Goal: Information Seeking & Learning: Learn about a topic

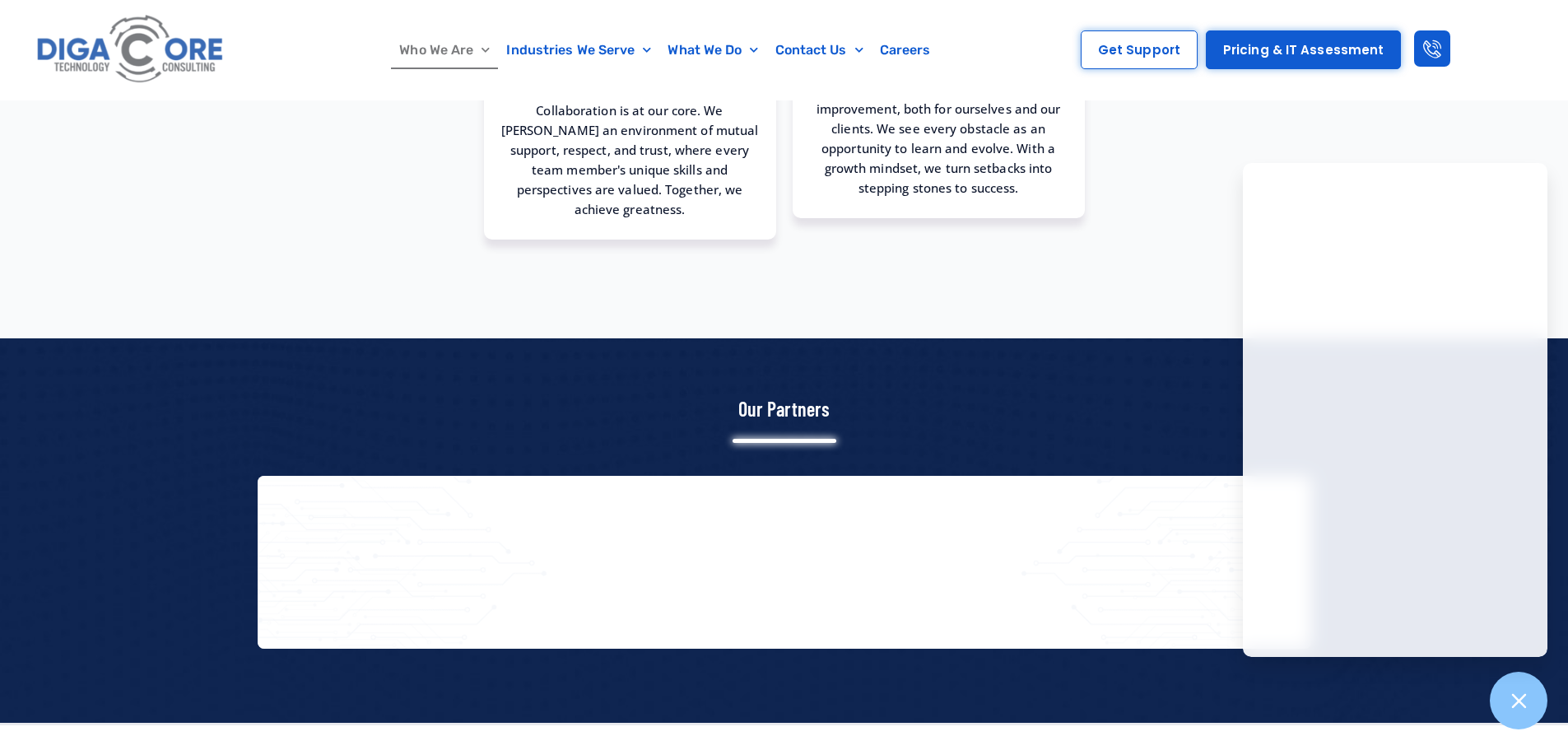
scroll to position [1811, 0]
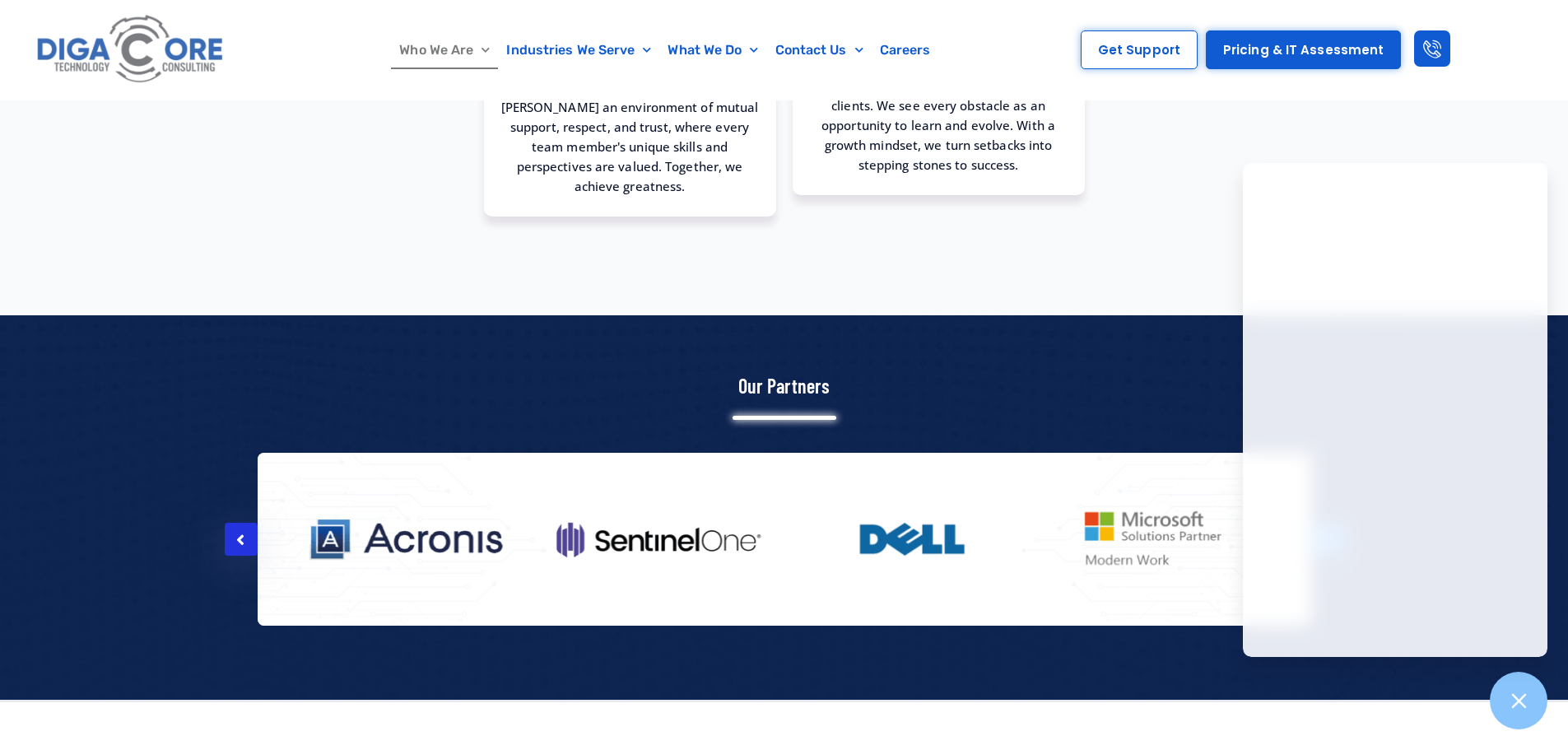
click at [242, 532] on icon at bounding box center [241, 540] width 8 height 17
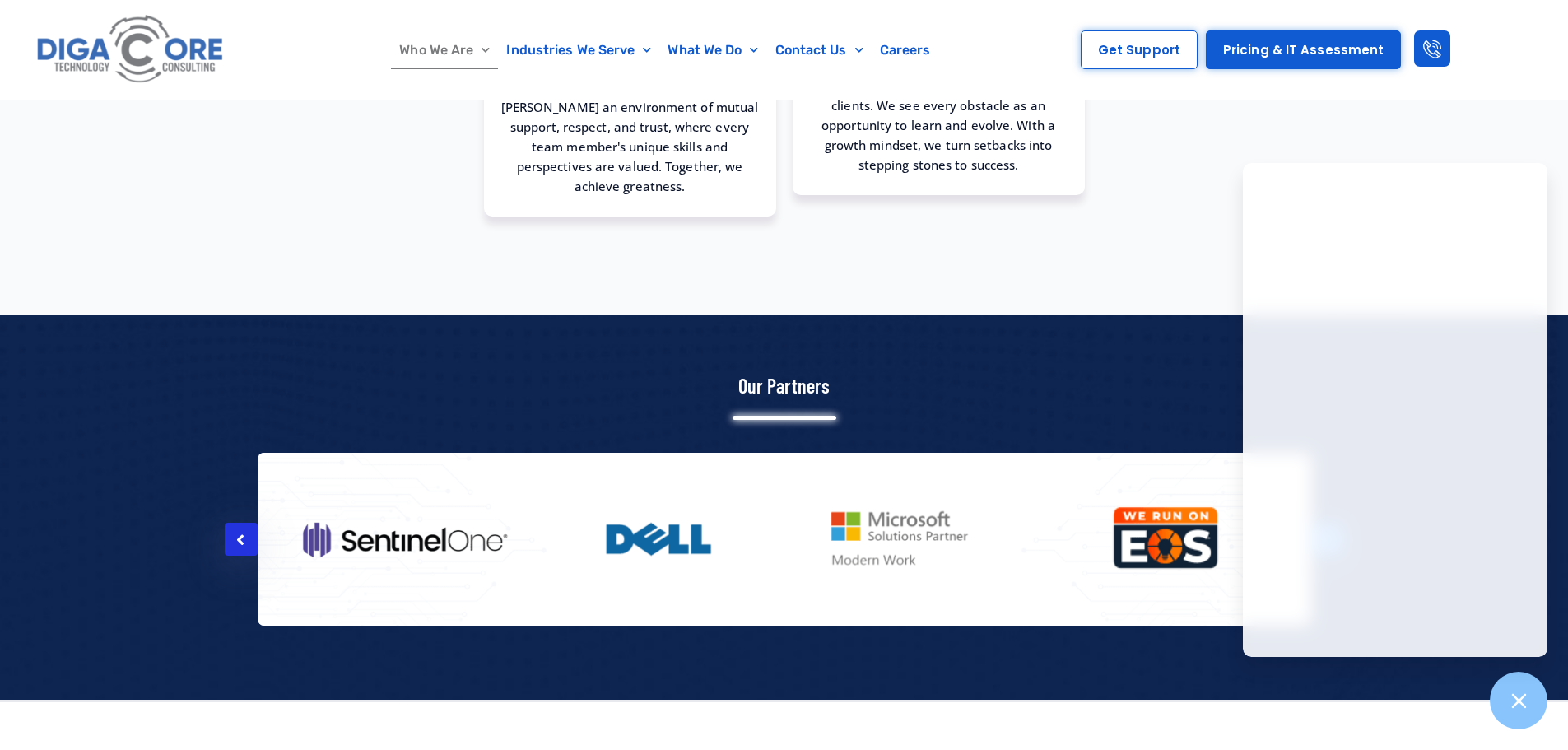
click at [241, 532] on icon at bounding box center [241, 540] width 8 height 17
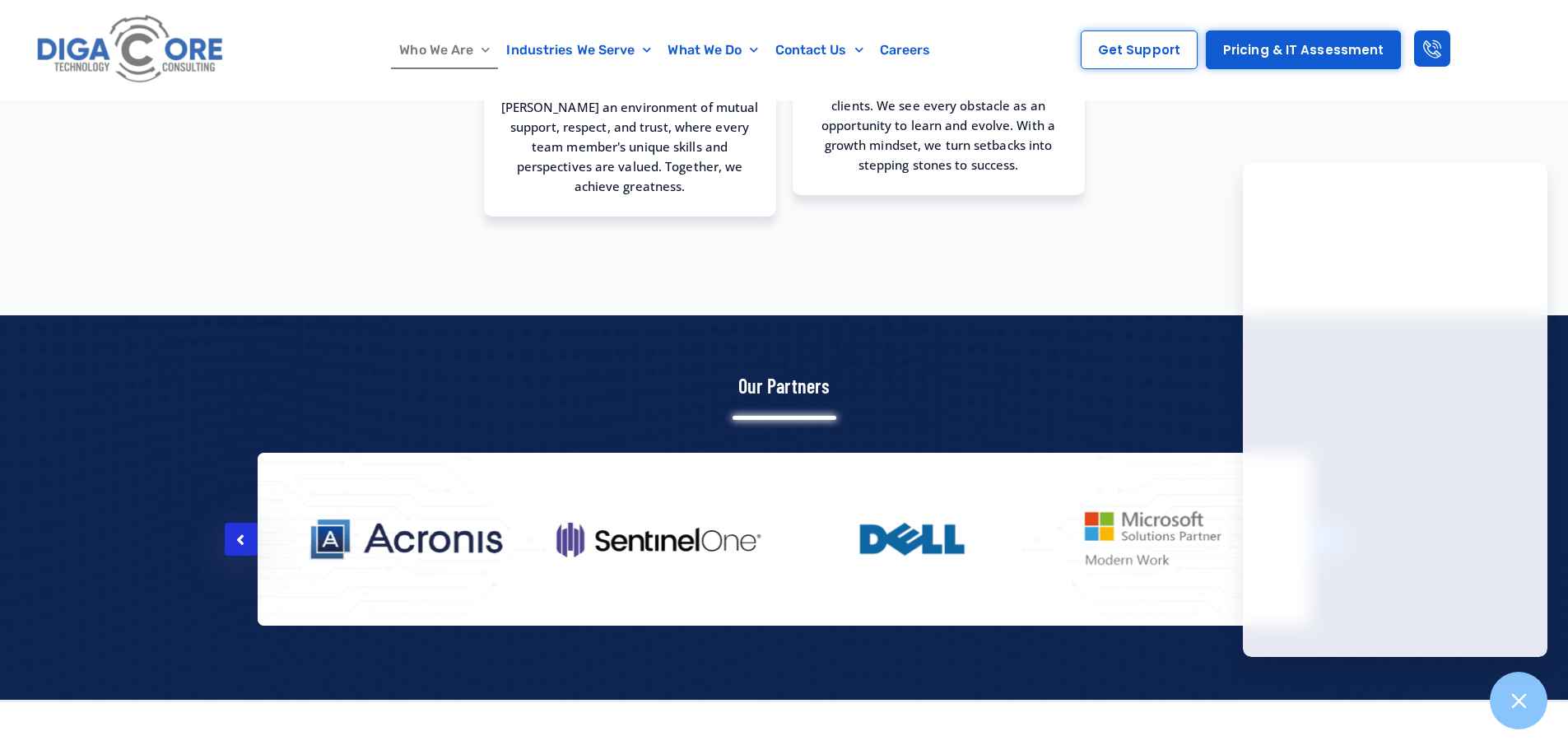
click at [241, 532] on icon at bounding box center [241, 540] width 8 height 17
click at [232, 524] on div at bounding box center [241, 539] width 33 height 33
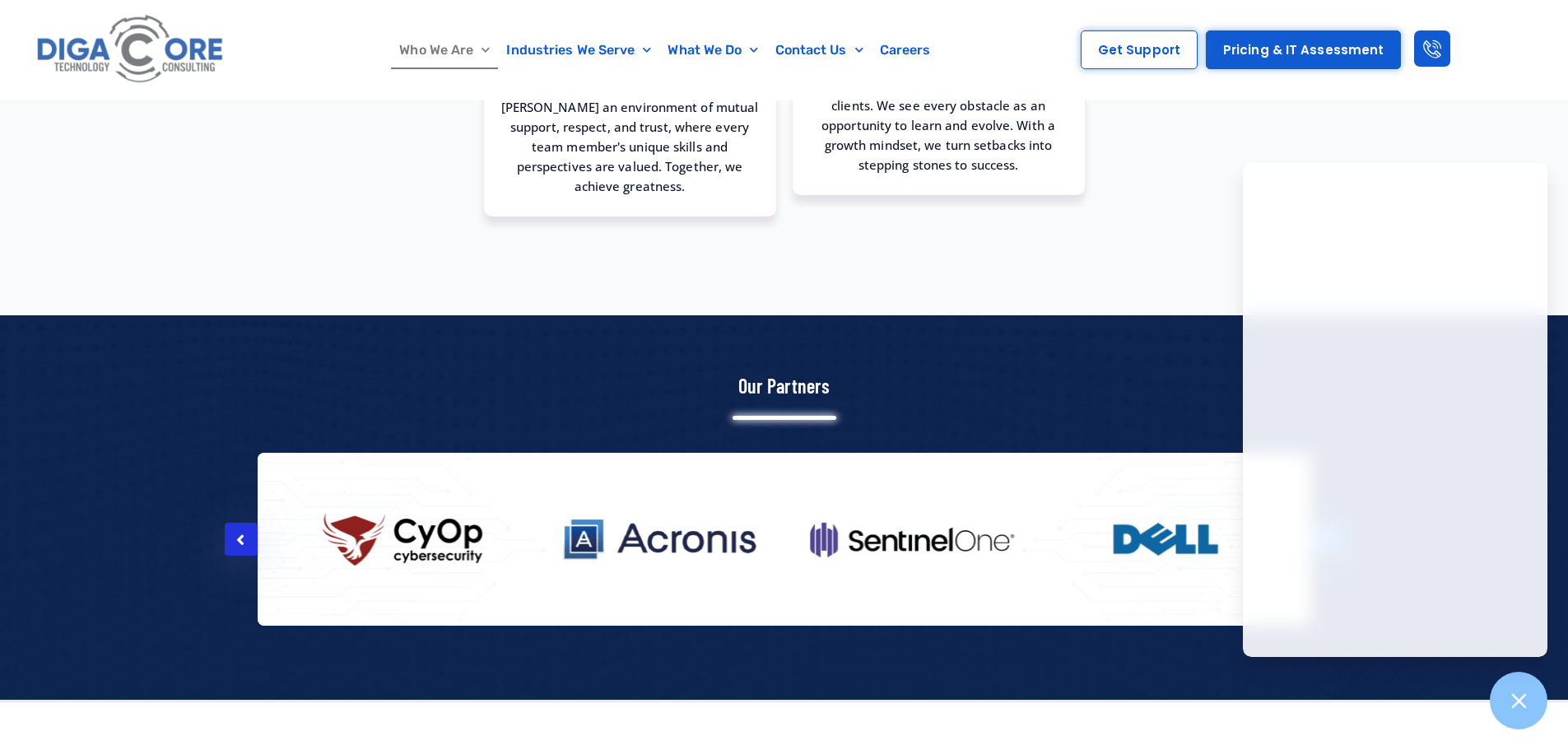
click at [232, 524] on div at bounding box center [241, 539] width 33 height 33
click at [235, 524] on div at bounding box center [241, 539] width 33 height 33
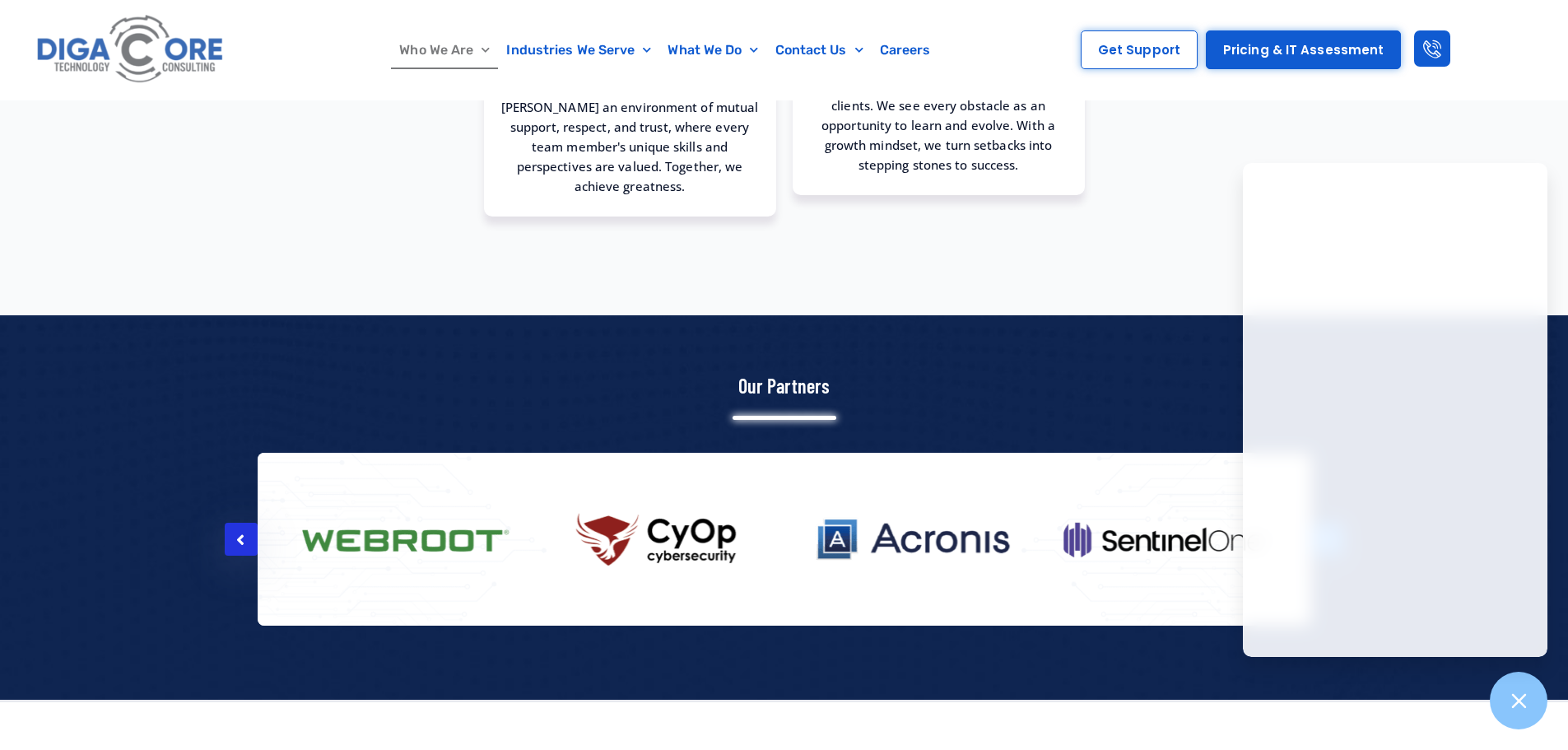
click at [235, 524] on div at bounding box center [241, 539] width 33 height 33
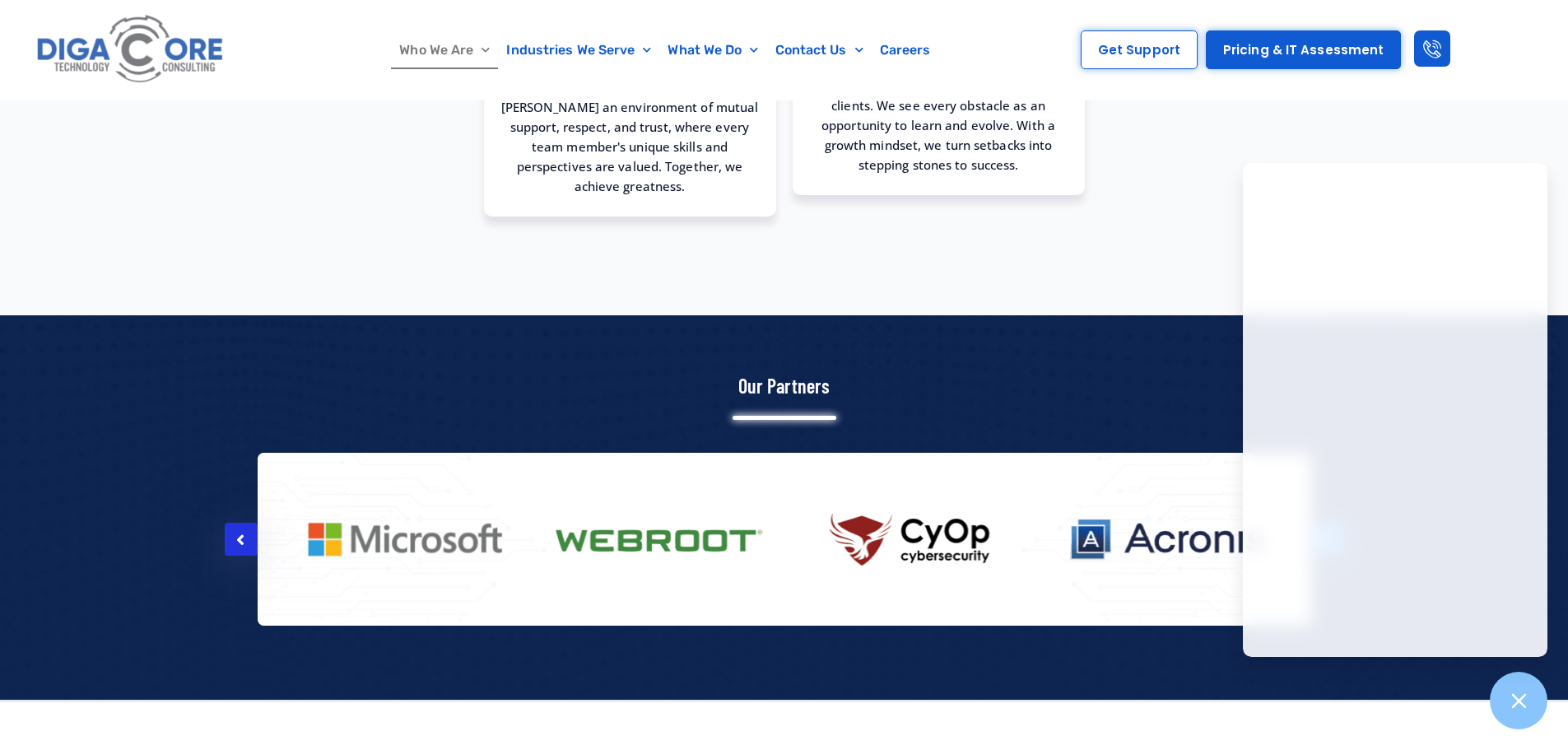
click at [235, 524] on div at bounding box center [241, 539] width 33 height 33
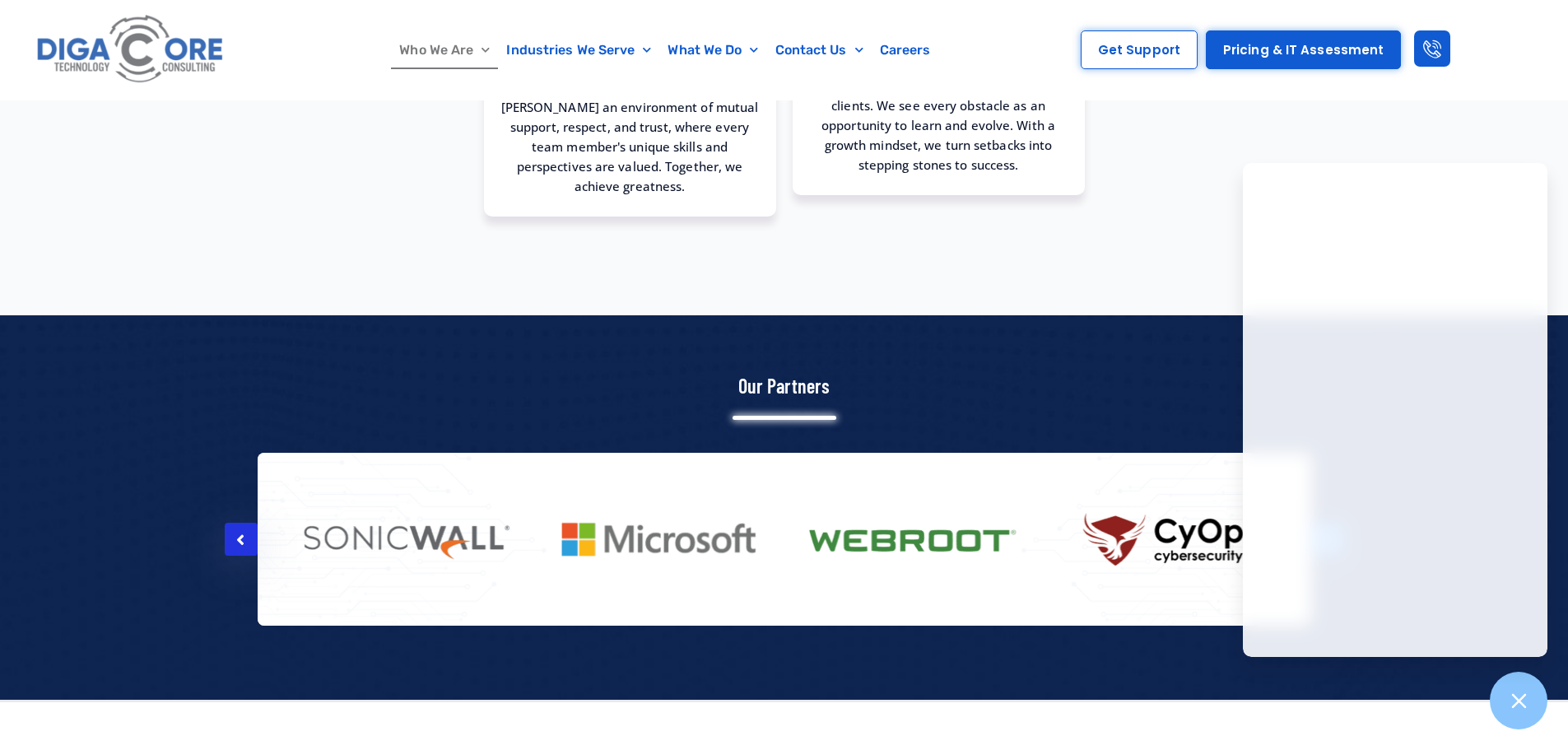
click at [235, 524] on div at bounding box center [241, 539] width 33 height 33
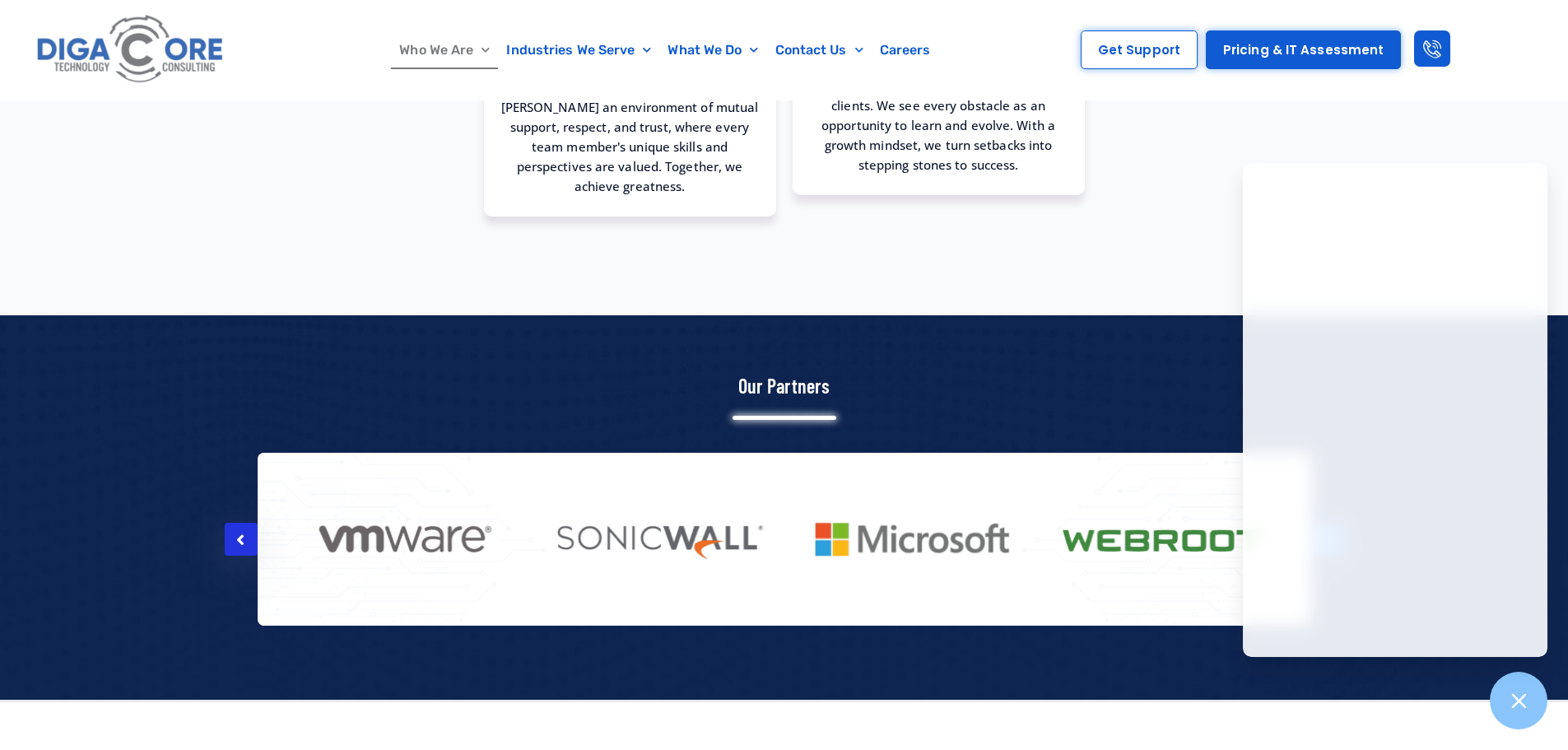
click at [235, 524] on div at bounding box center [241, 539] width 33 height 33
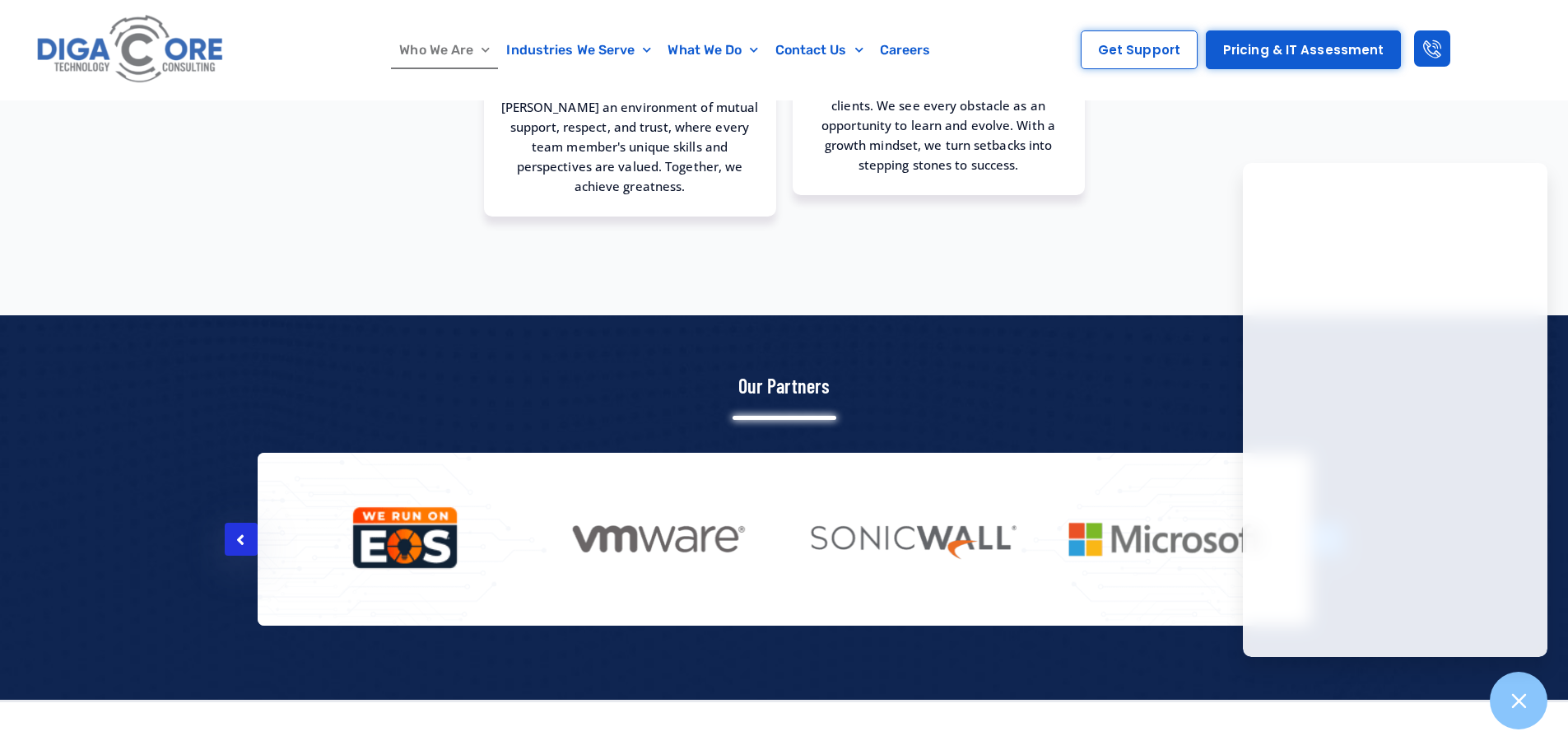
click at [235, 524] on div at bounding box center [241, 539] width 33 height 33
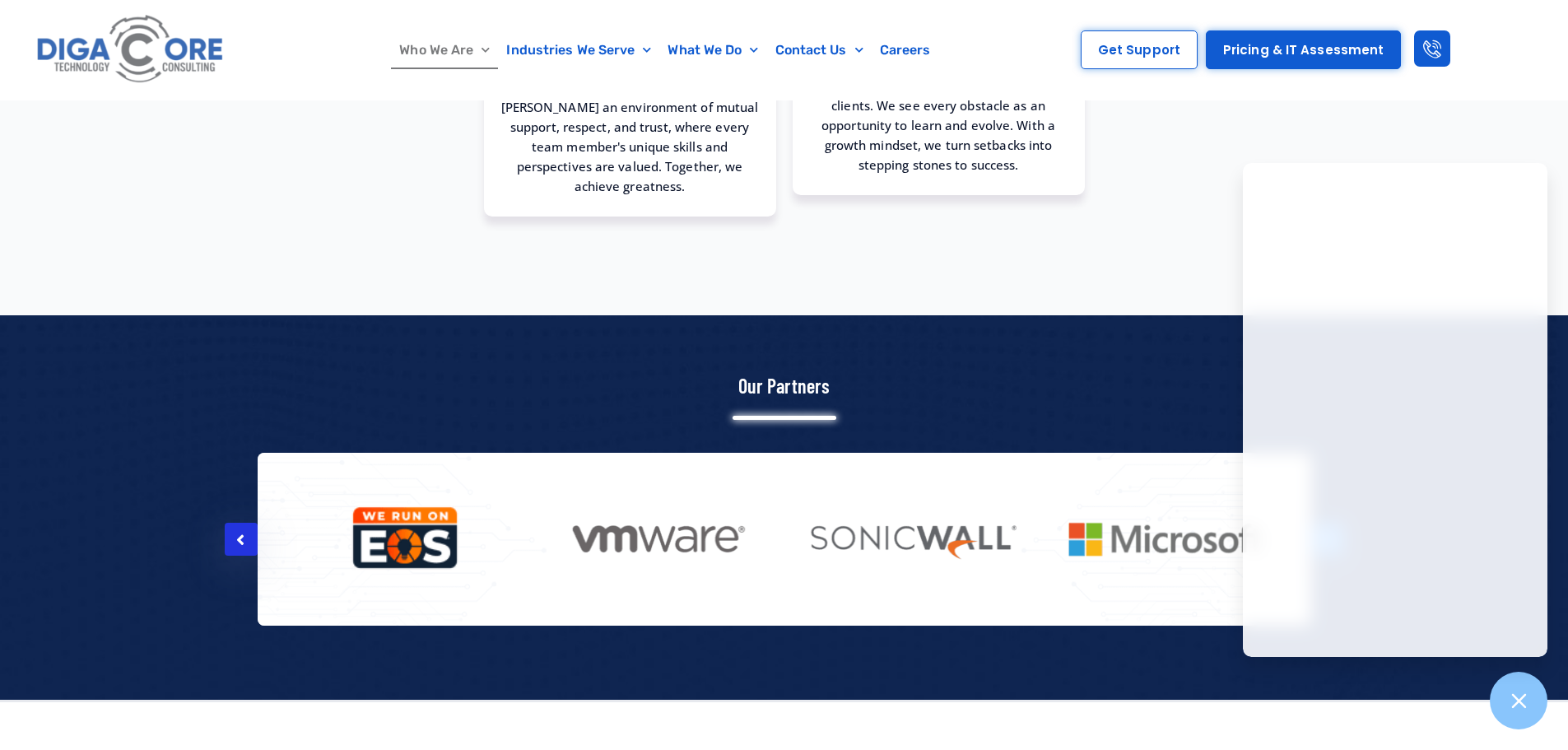
click at [235, 524] on div at bounding box center [241, 539] width 33 height 33
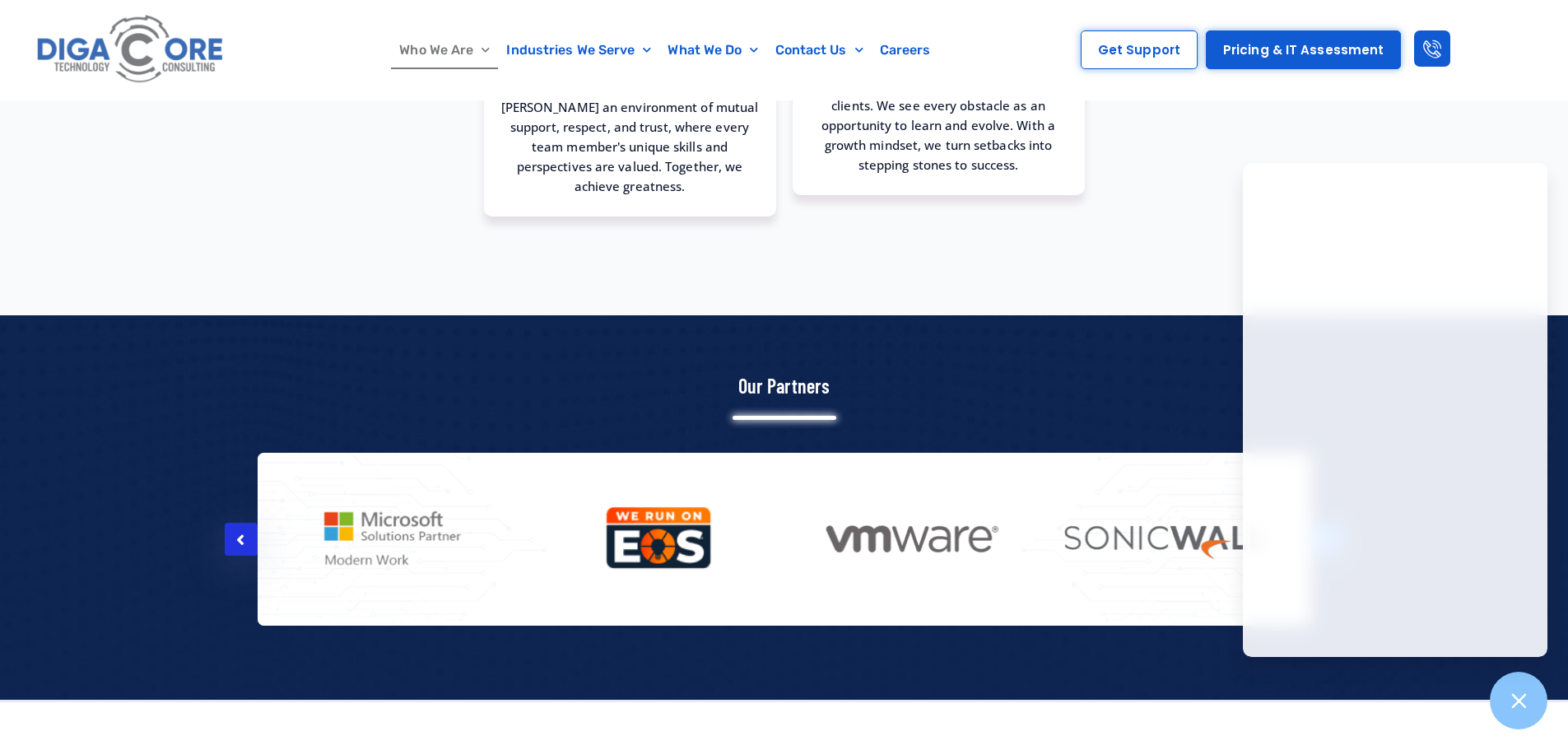
click at [235, 524] on div at bounding box center [241, 539] width 33 height 33
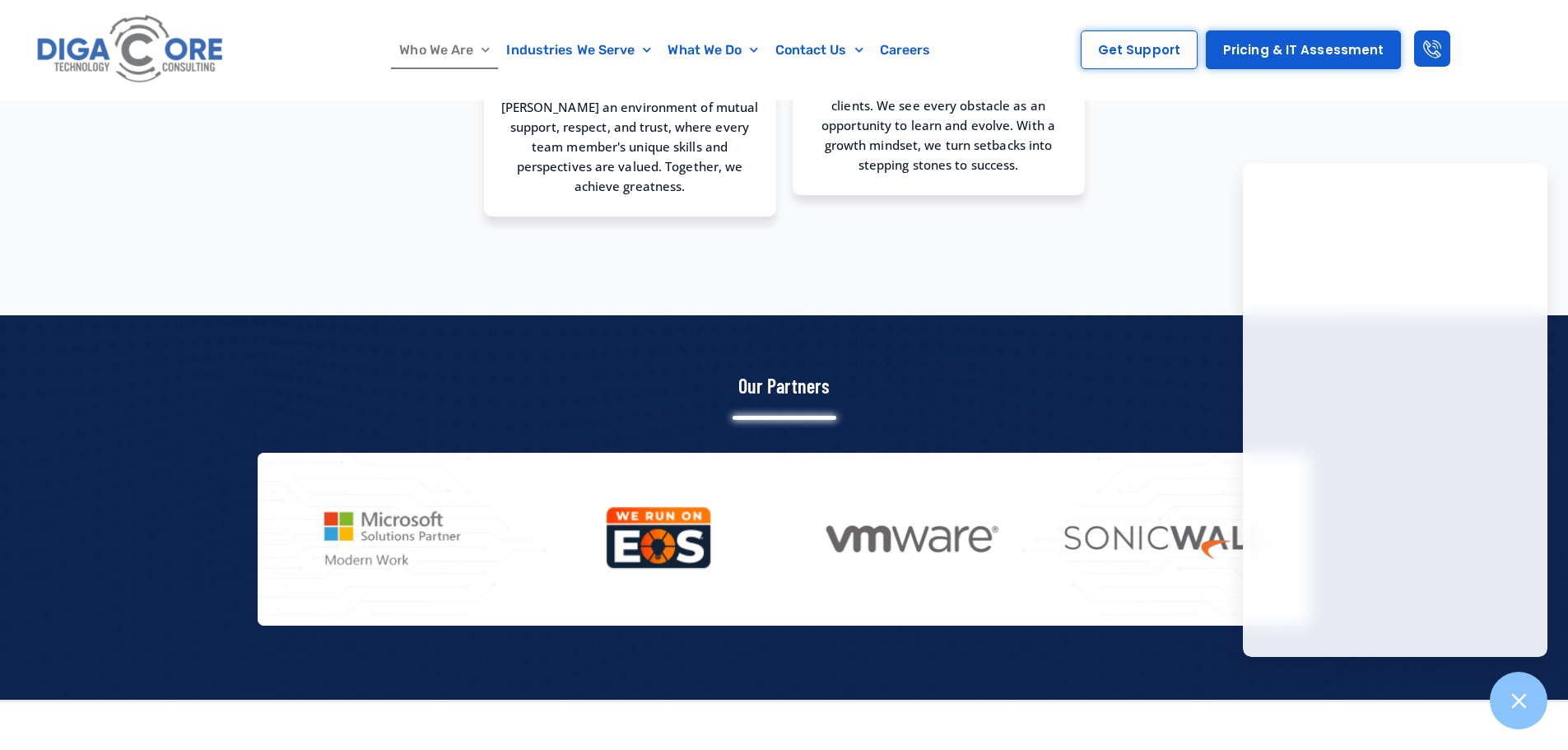
scroll to position [1399, 0]
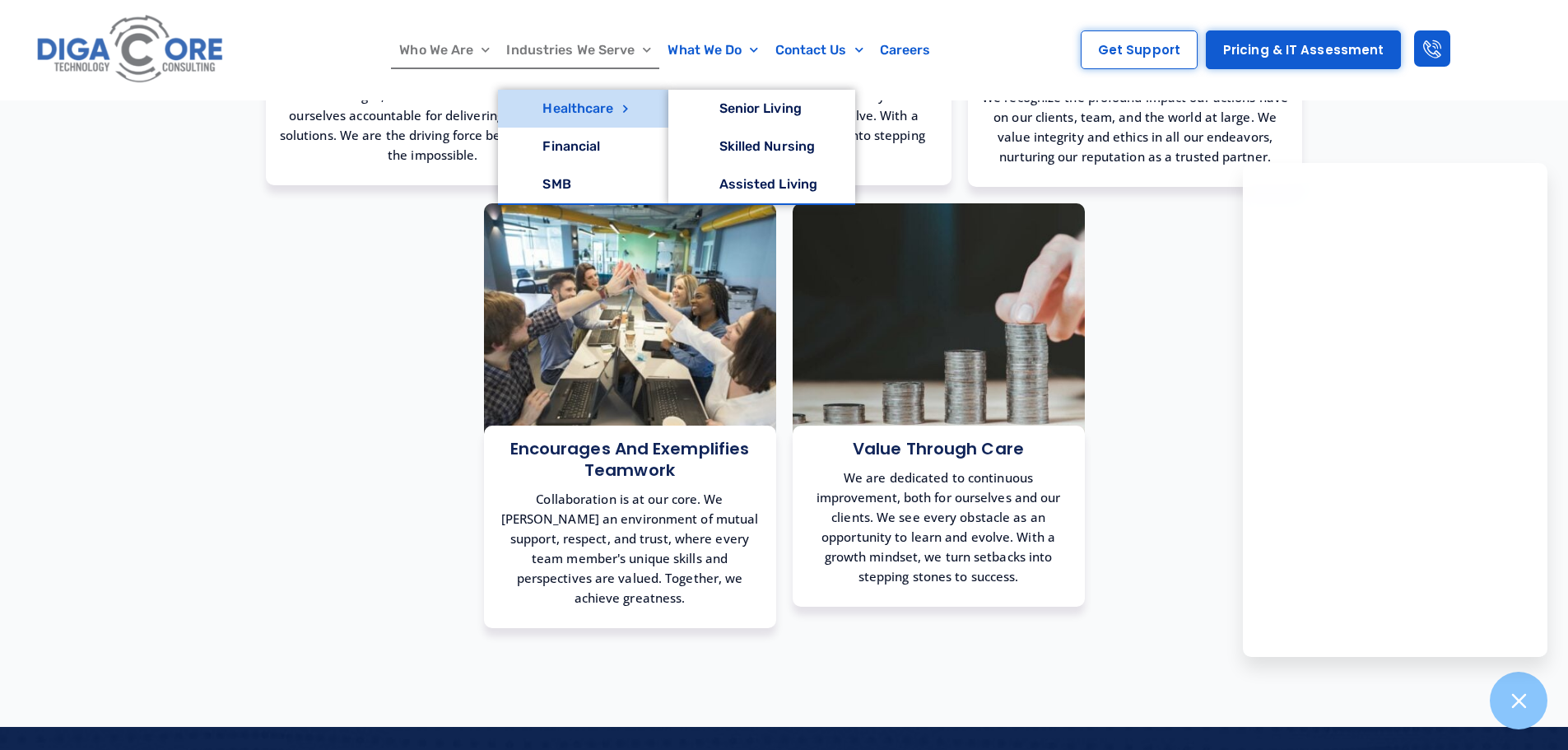
click at [607, 112] on link "Healthcare" at bounding box center [582, 108] width 170 height 38
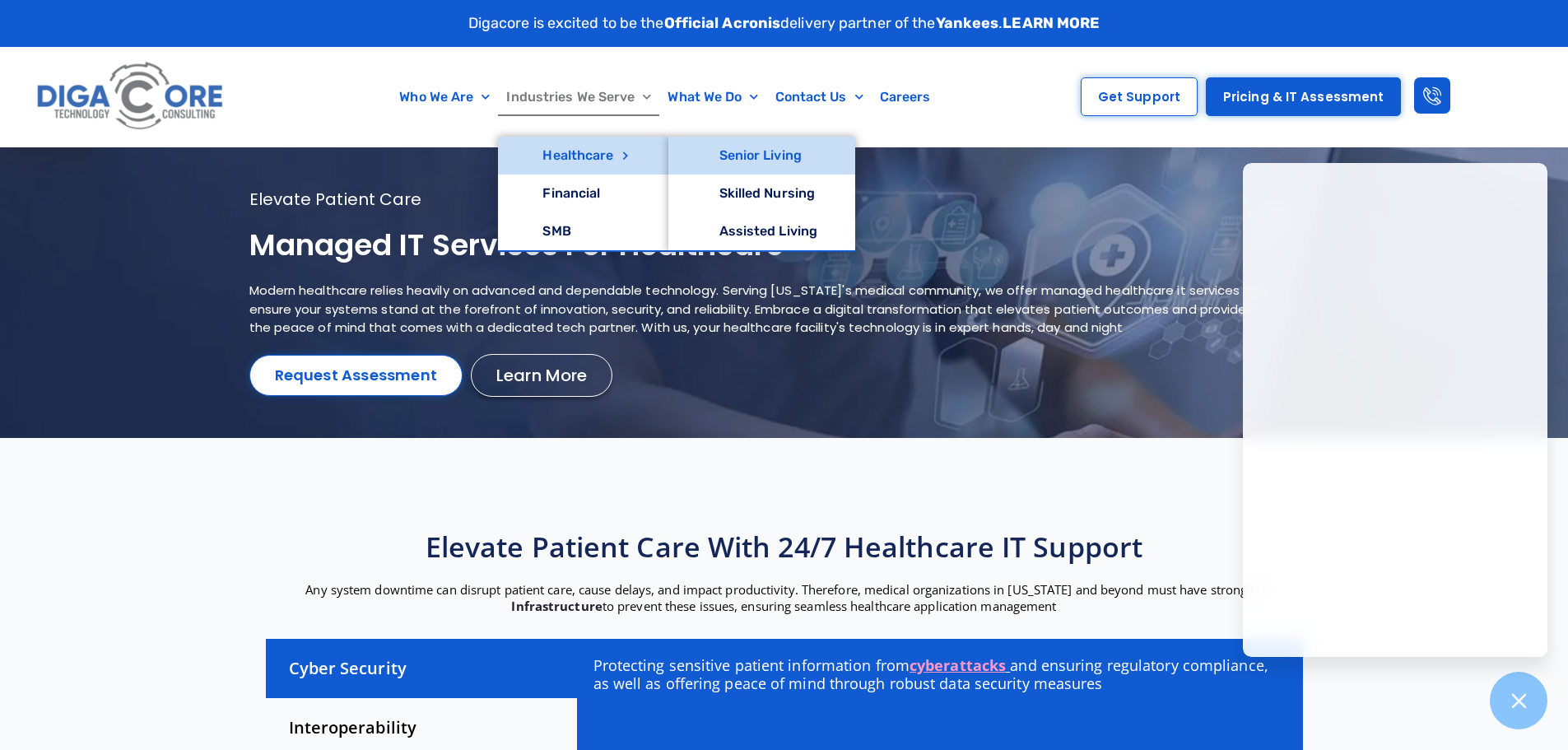
click at [794, 155] on link "Senior Living" at bounding box center [762, 155] width 188 height 38
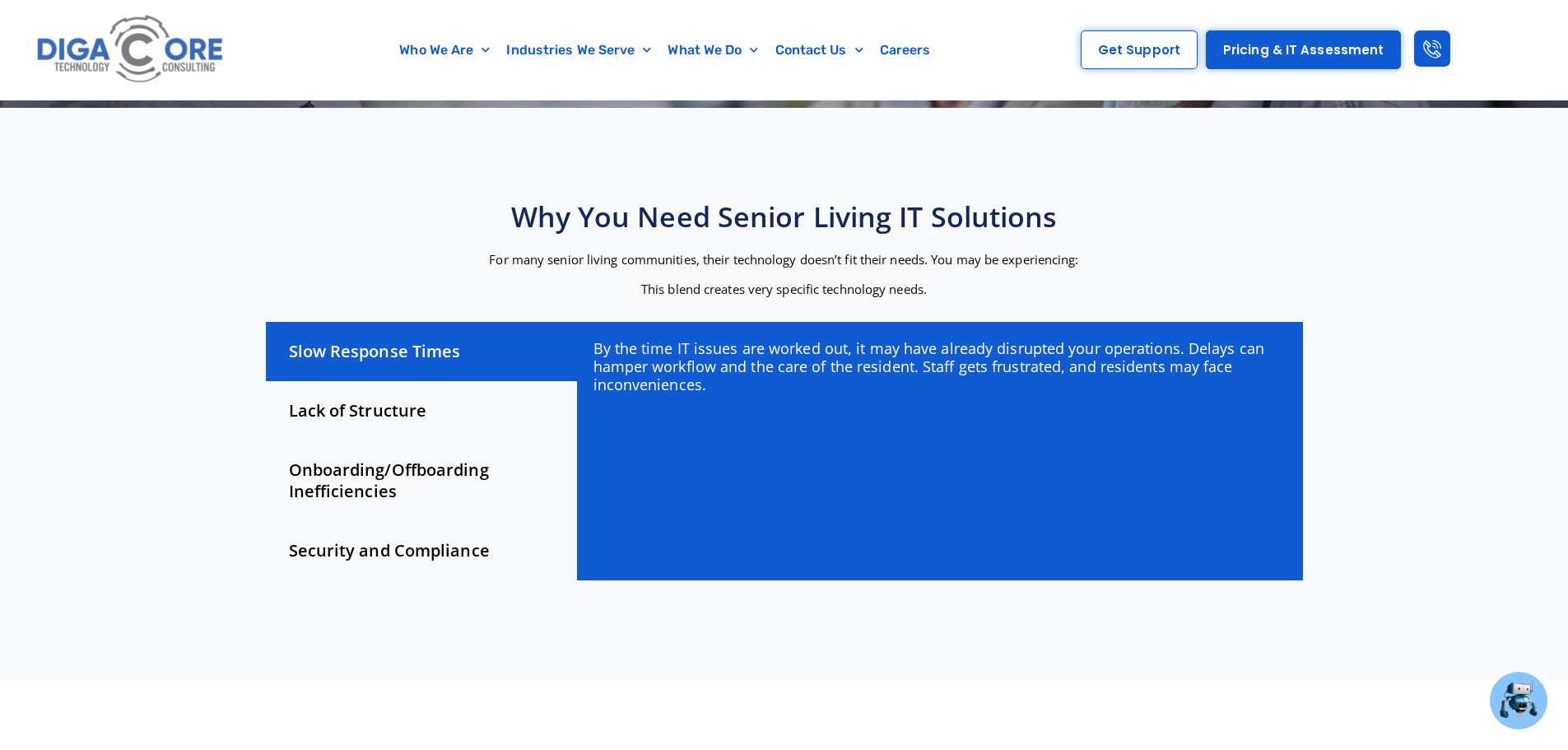
scroll to position [412, 0]
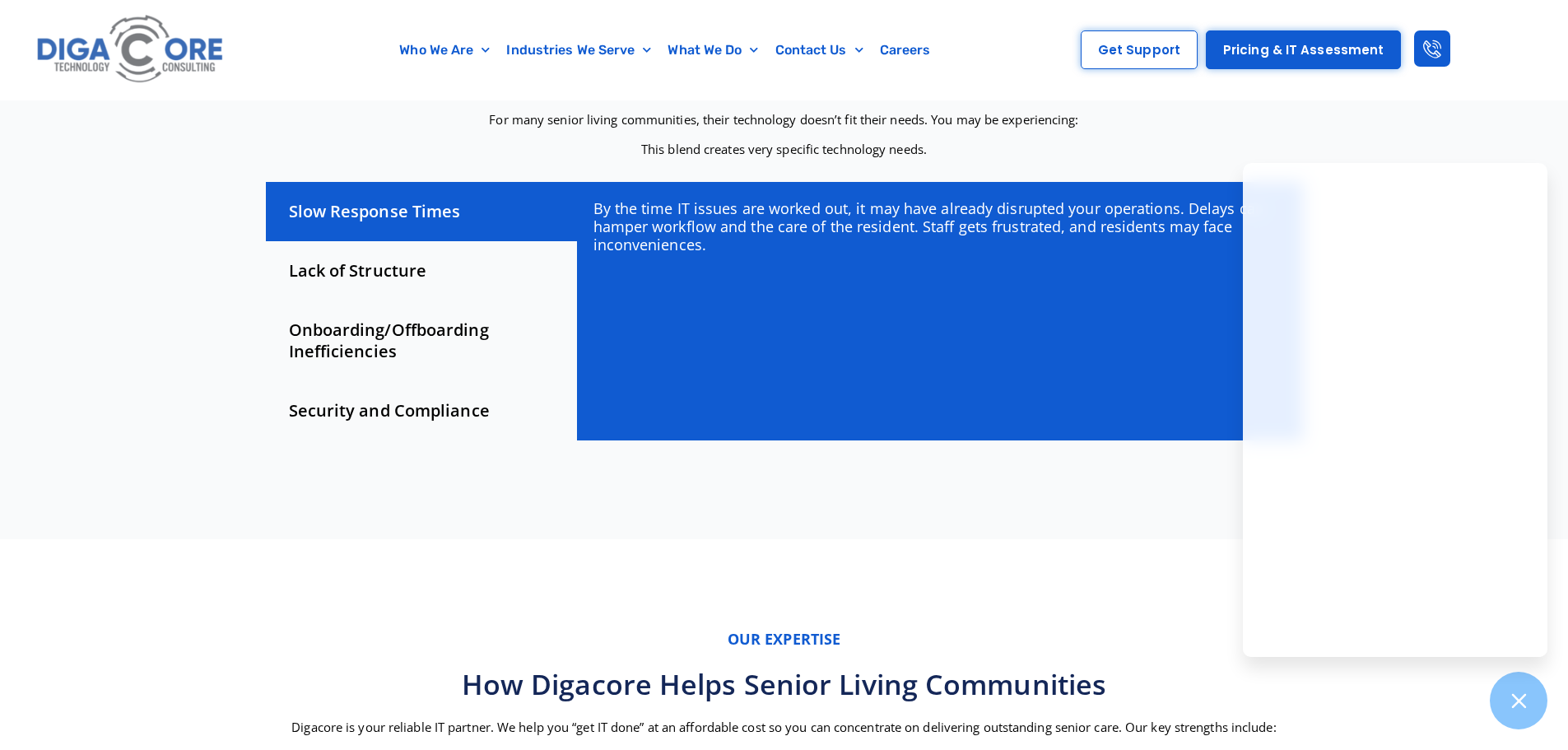
click at [376, 260] on div "Lack of Structure" at bounding box center [421, 271] width 311 height 60
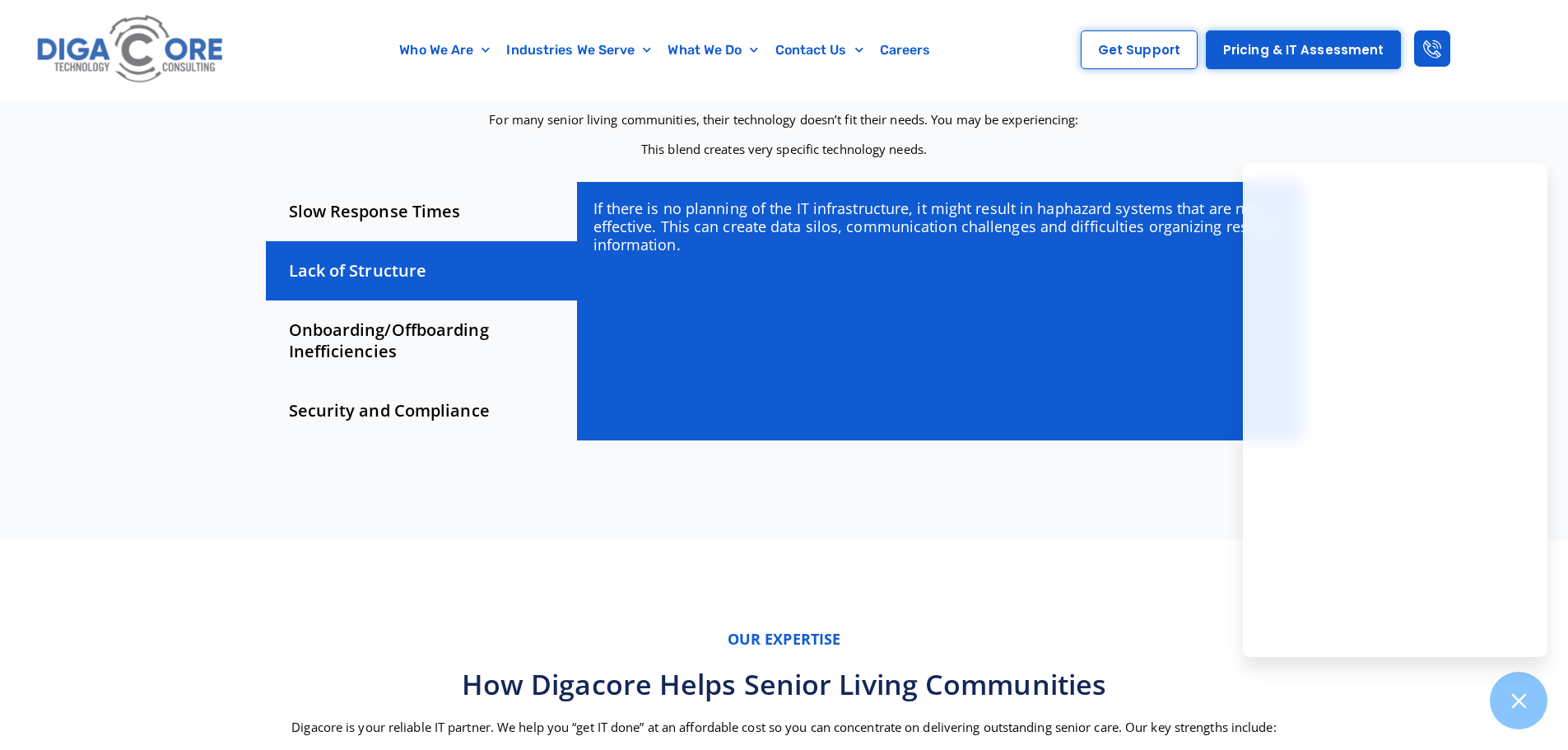
click at [351, 328] on div "Onboarding/Offboarding Inefficiencies" at bounding box center [421, 341] width 311 height 81
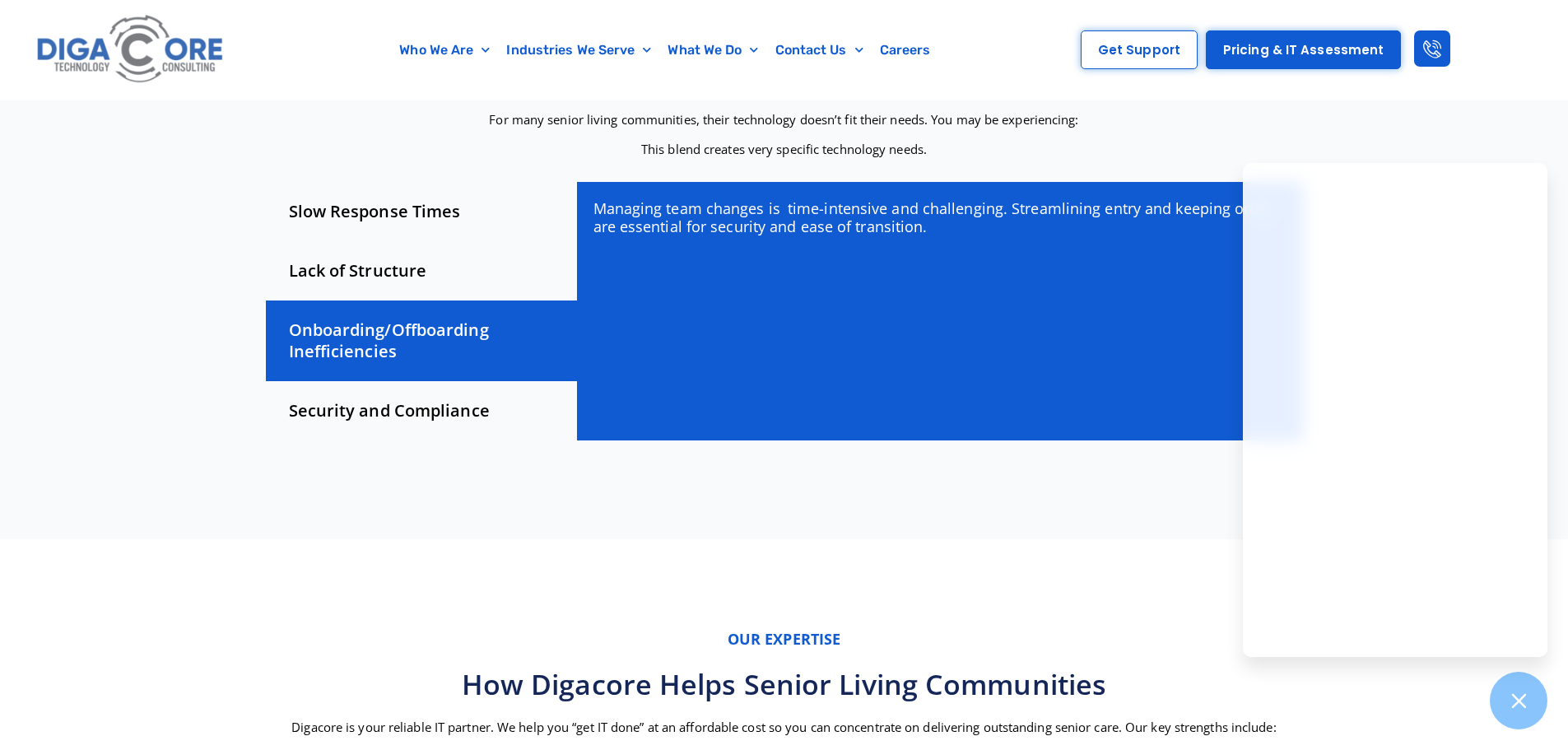
click at [347, 408] on div "Security and Compliance" at bounding box center [421, 411] width 311 height 60
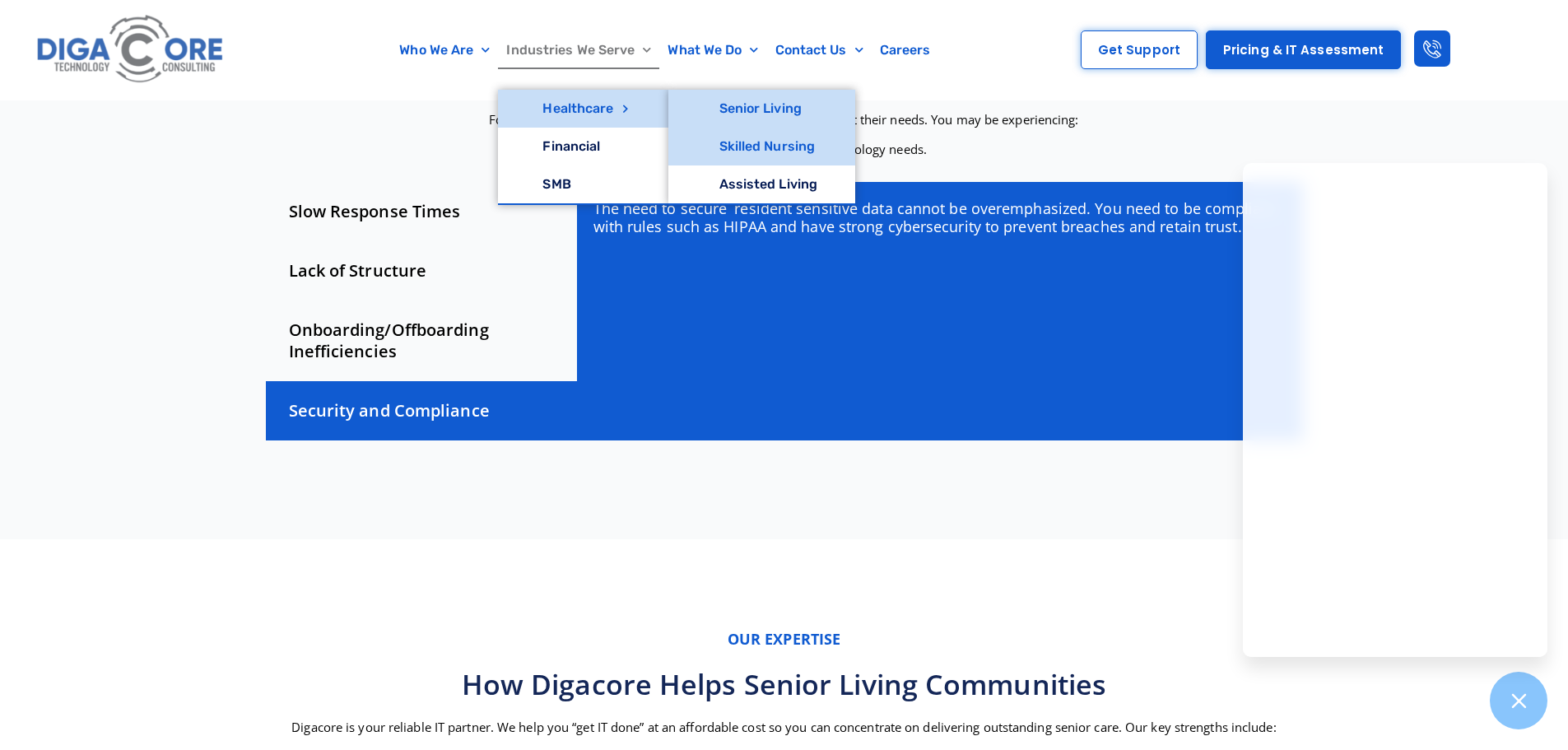
click at [772, 151] on link "Skilled Nursing" at bounding box center [762, 146] width 188 height 38
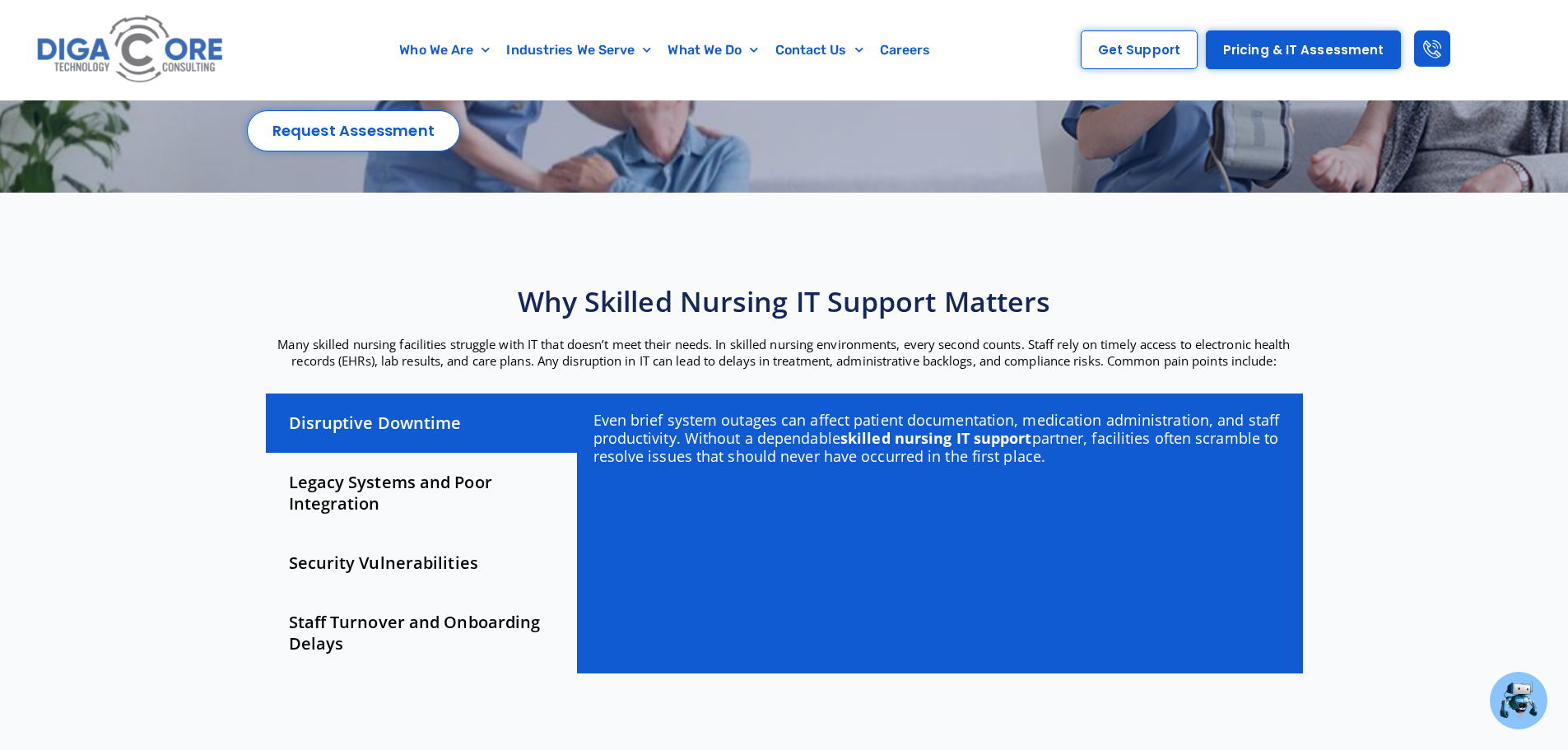
scroll to position [329, 0]
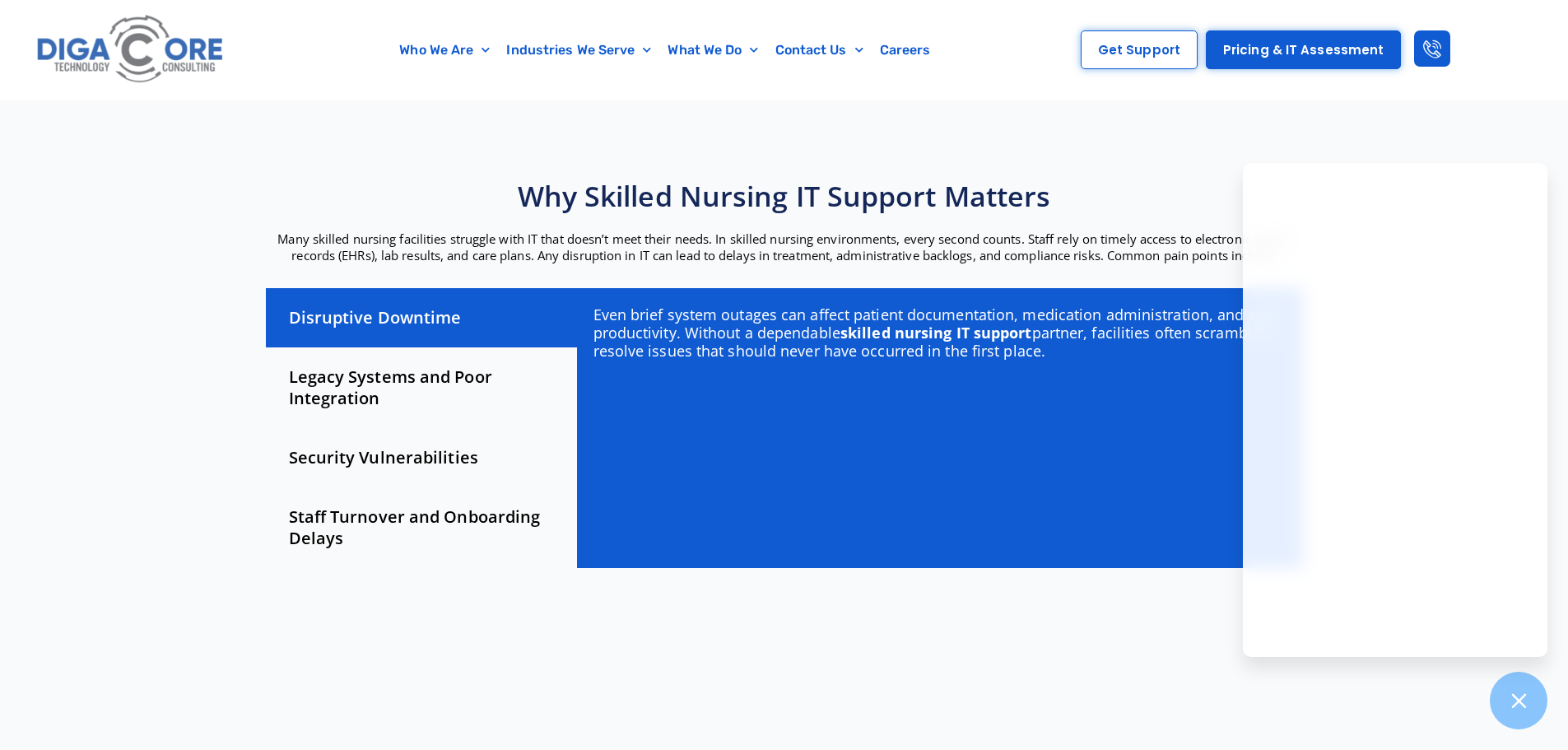
click at [353, 385] on div "Legacy Systems and Poor Integration" at bounding box center [421, 388] width 311 height 81
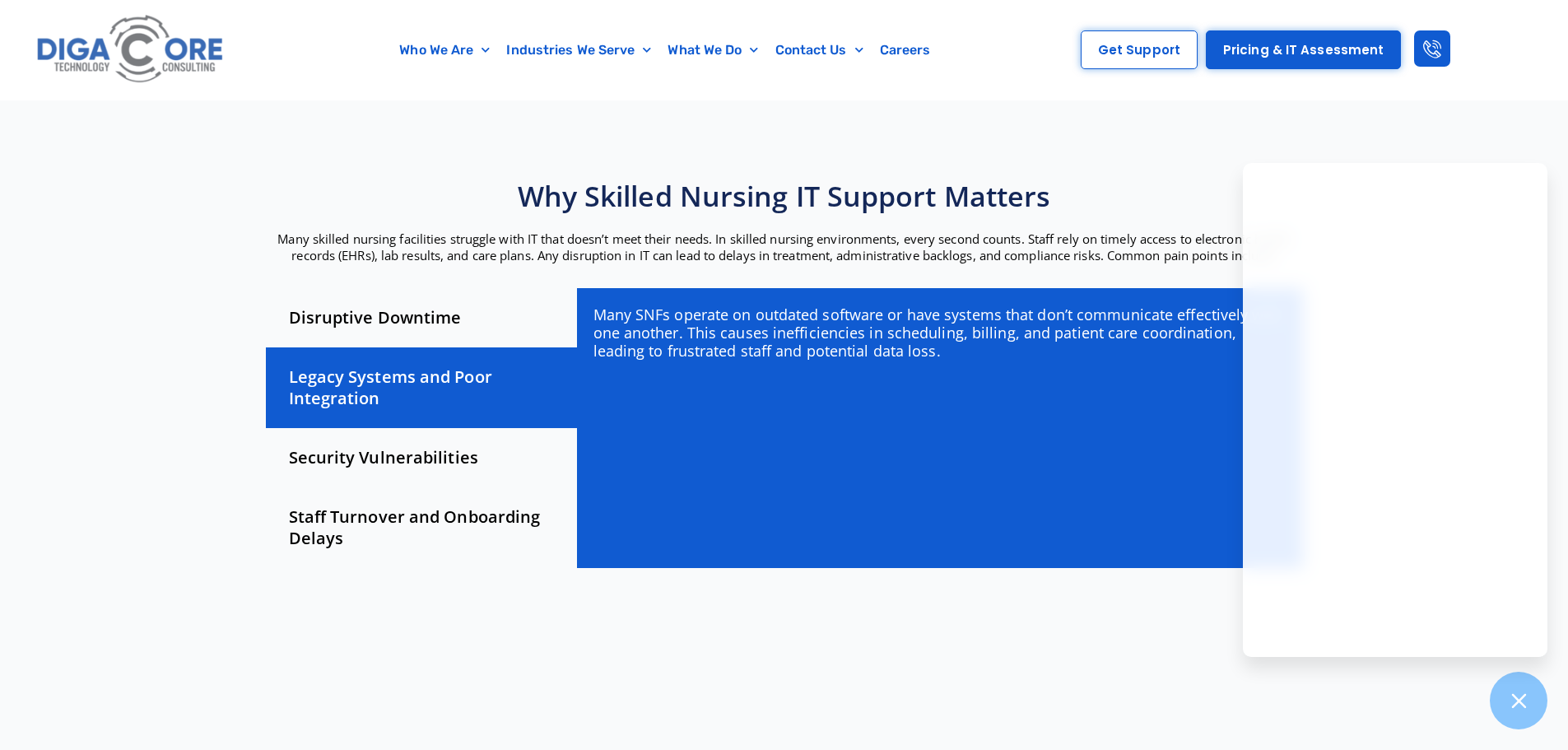
click at [353, 447] on div "Security Vulnerabilities" at bounding box center [421, 458] width 311 height 60
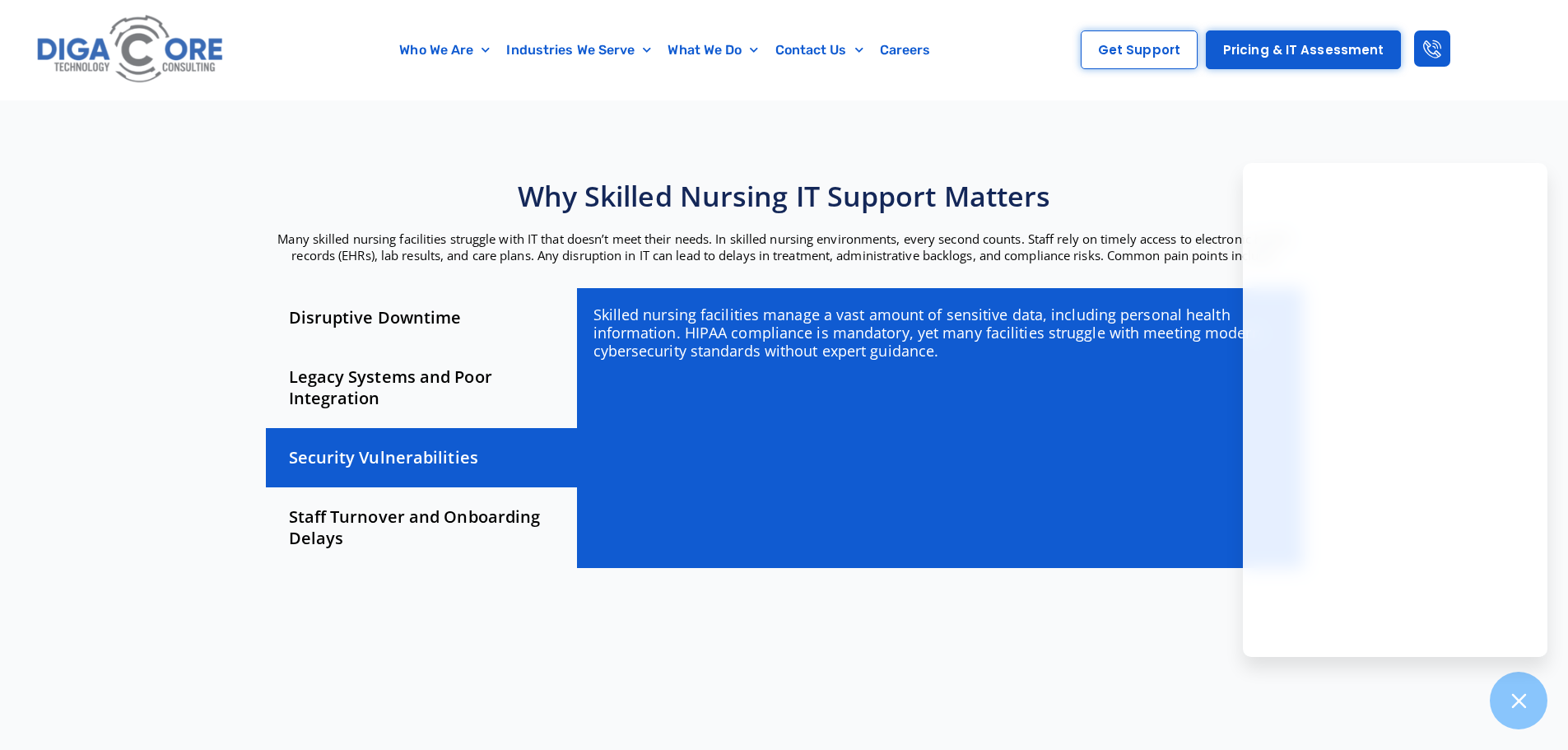
click at [366, 518] on div "Staff Turnover and Onboarding Delays" at bounding box center [421, 528] width 311 height 81
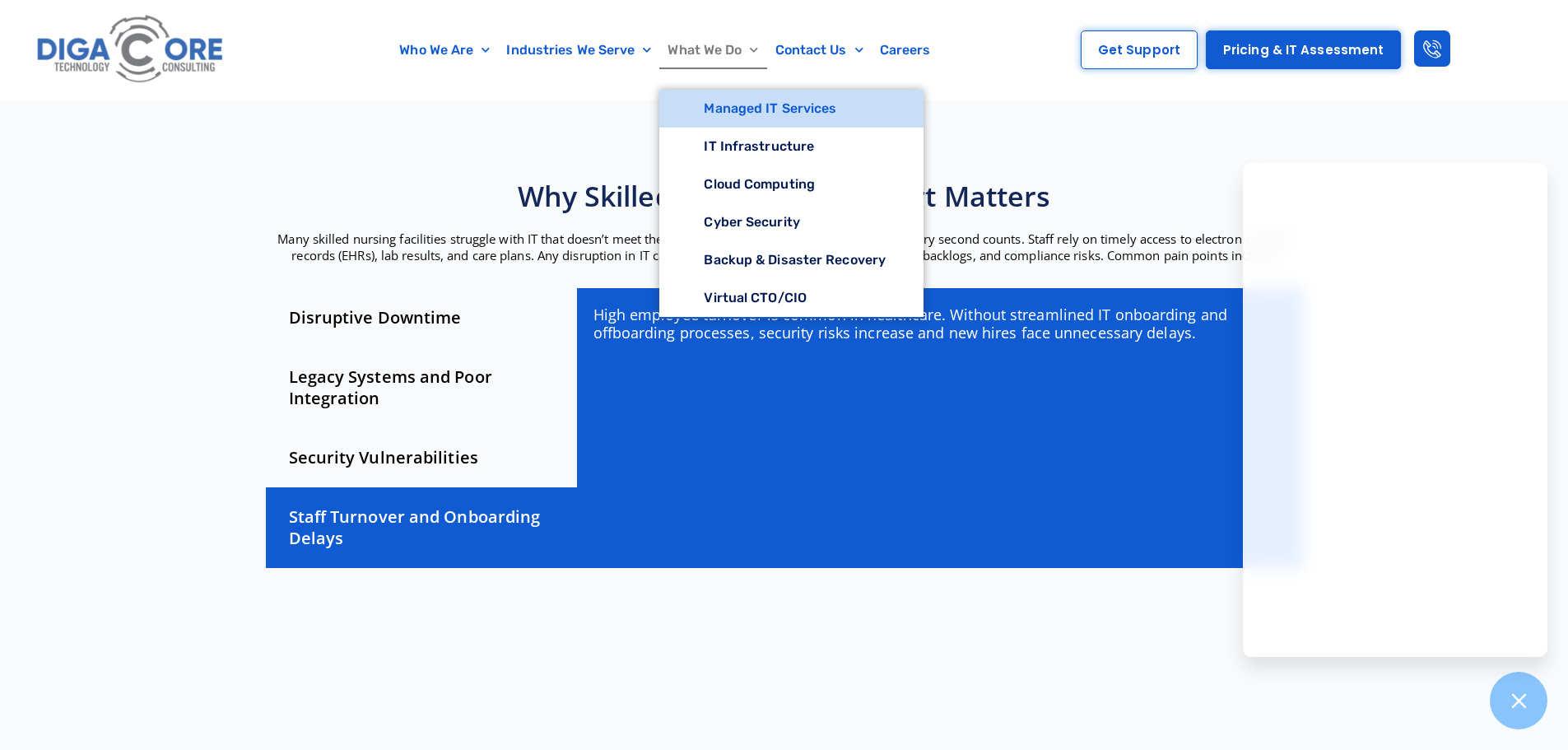
click at [715, 117] on link "Managed IT Services" at bounding box center [791, 108] width 264 height 38
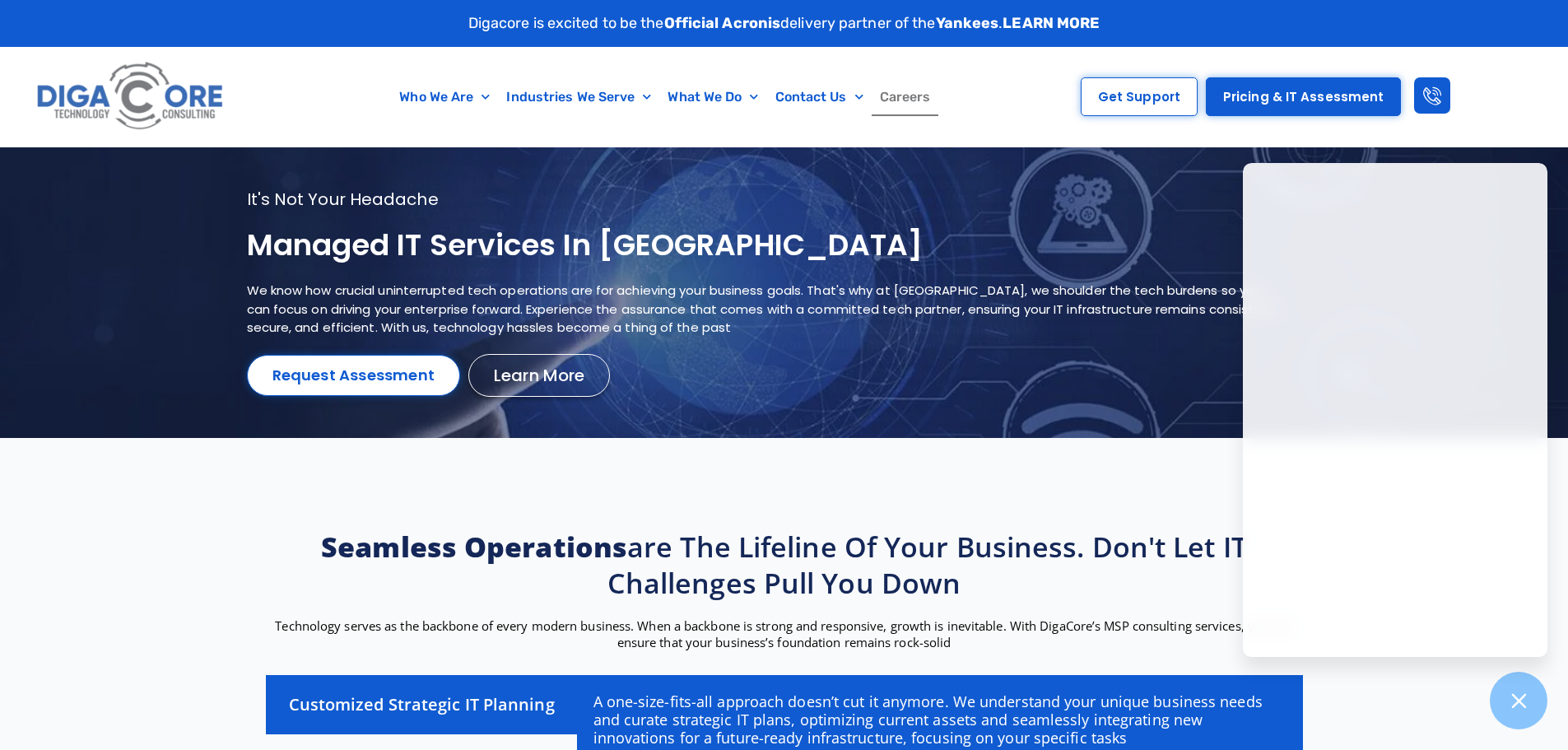
click at [918, 98] on link "Careers" at bounding box center [906, 98] width 68 height 38
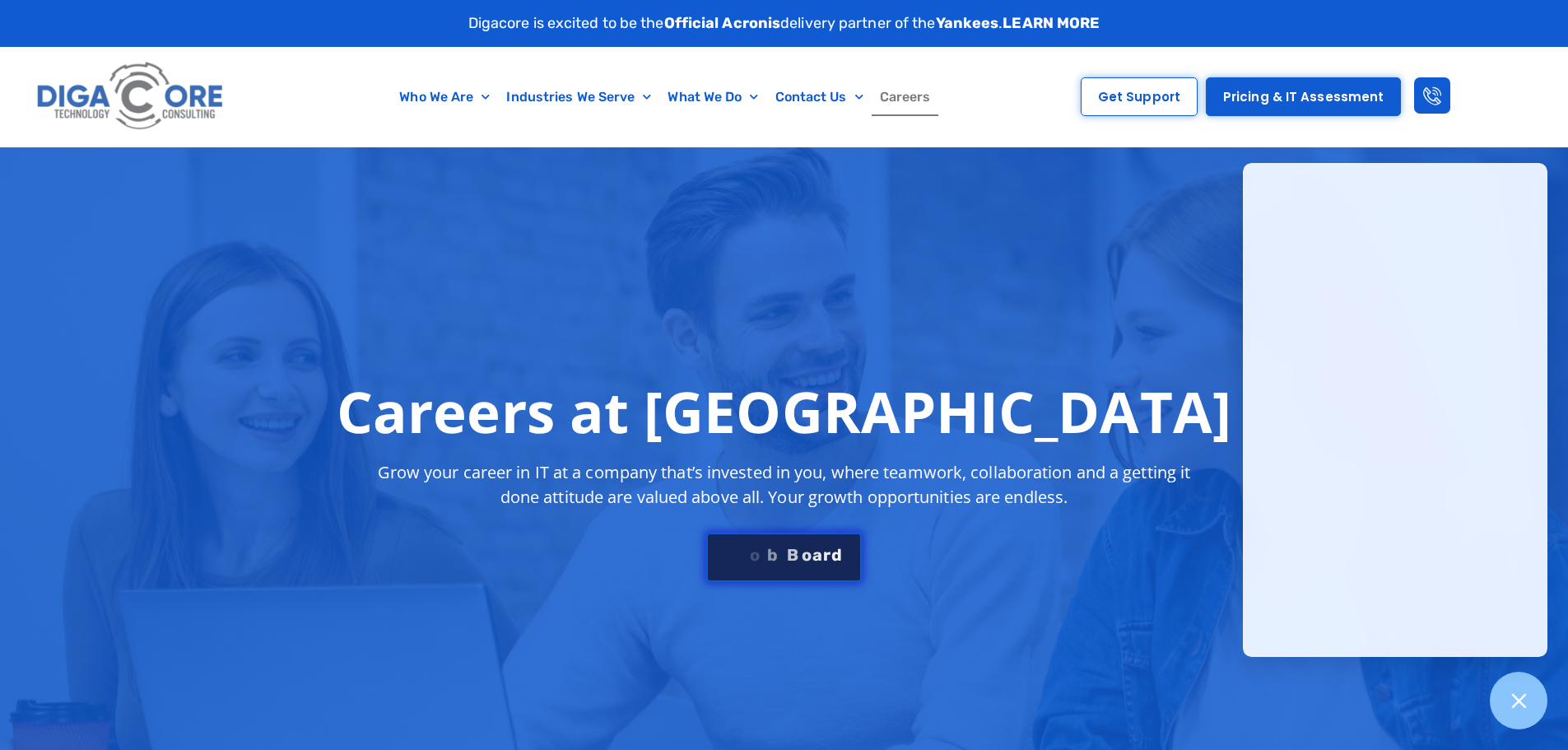
click at [774, 553] on div "S e e J o b B o a r d" at bounding box center [783, 555] width 118 height 17
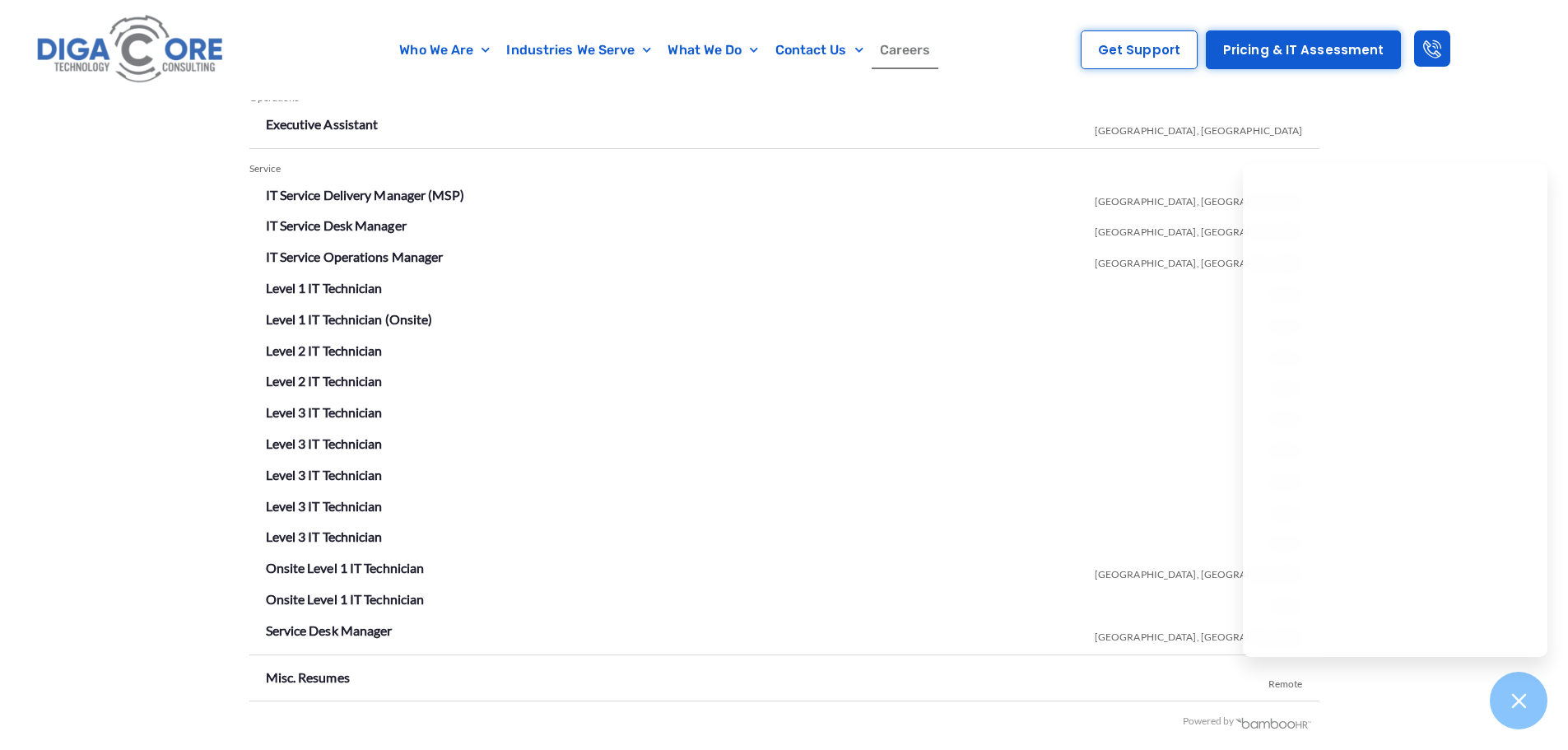
scroll to position [2897, 0]
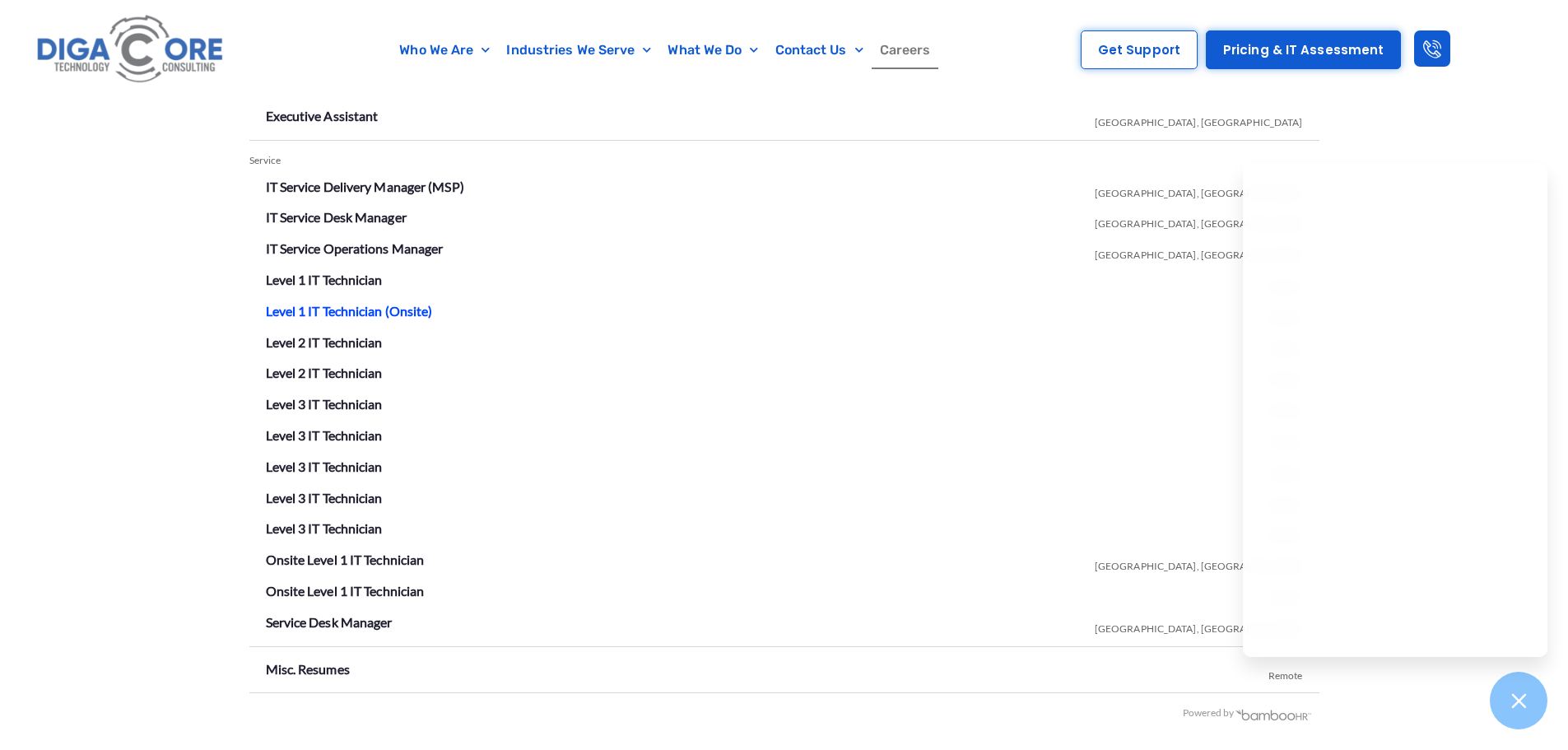
click at [395, 307] on link "Level 1 IT Technician (Onsite)" at bounding box center [349, 310] width 167 height 16
